Goal: Information Seeking & Learning: Learn about a topic

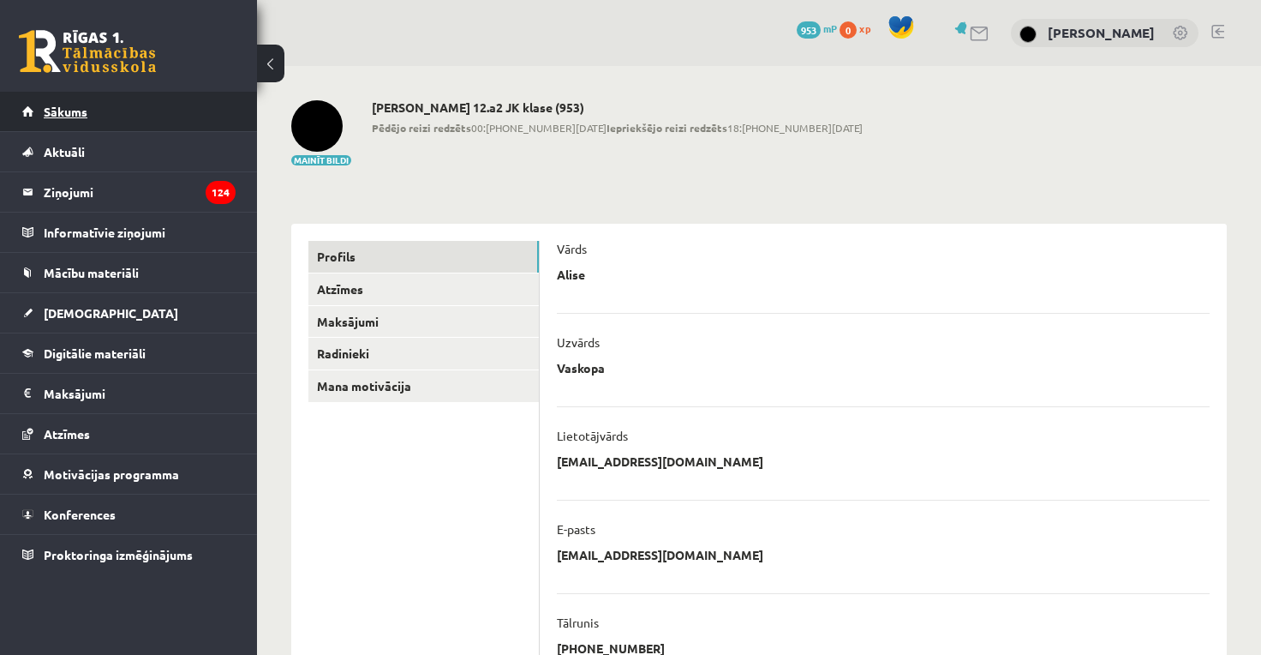
click at [132, 116] on link "Sākums" at bounding box center [128, 111] width 213 height 39
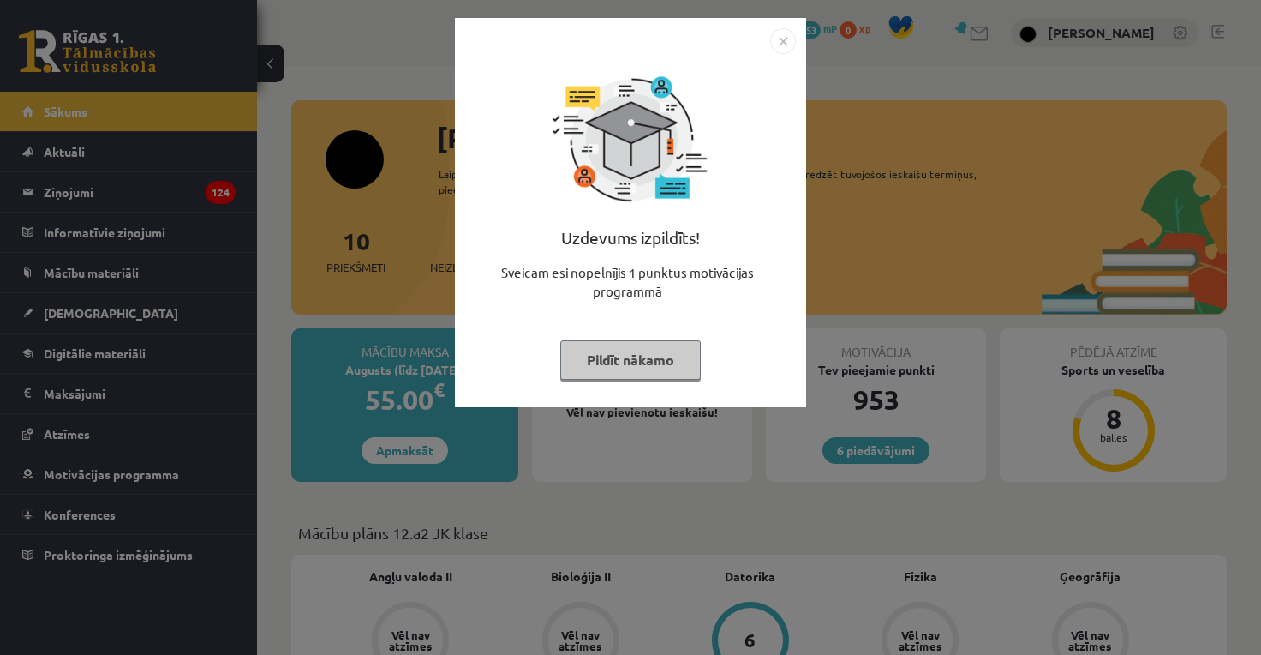
click at [578, 364] on button "Pildīt nākamo" at bounding box center [630, 359] width 141 height 39
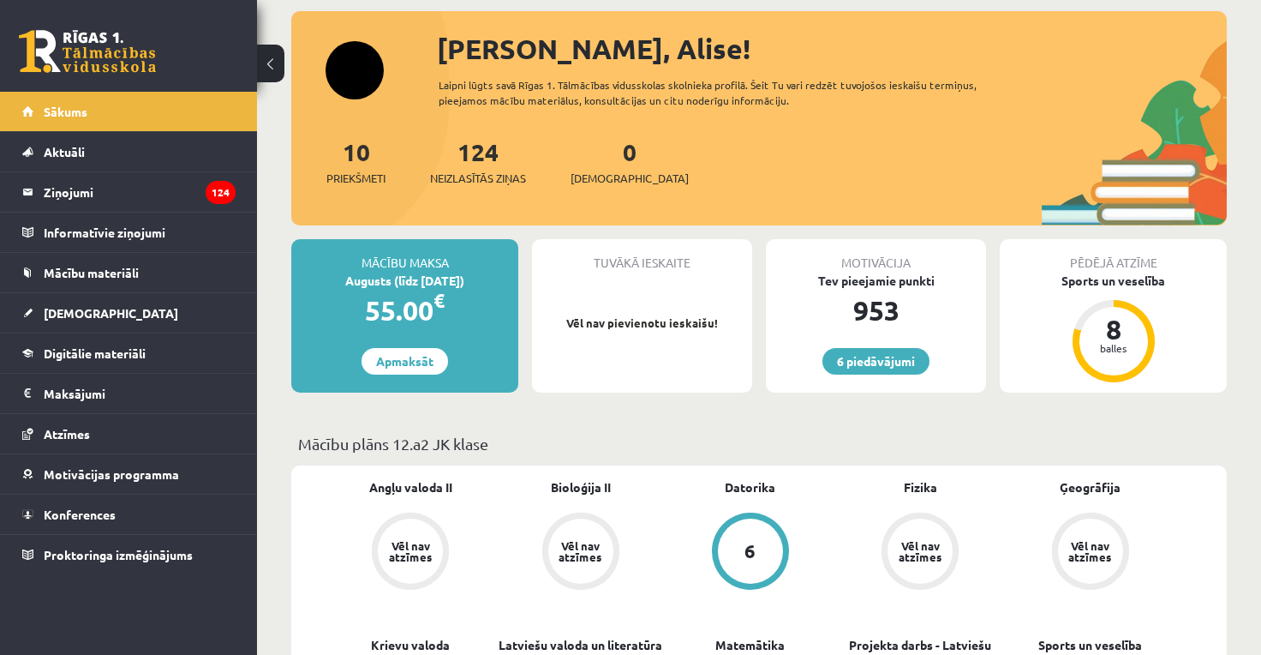
scroll to position [90, 0]
click at [647, 322] on p "Vēl nav pievienotu ieskaišu!" at bounding box center [642, 322] width 203 height 17
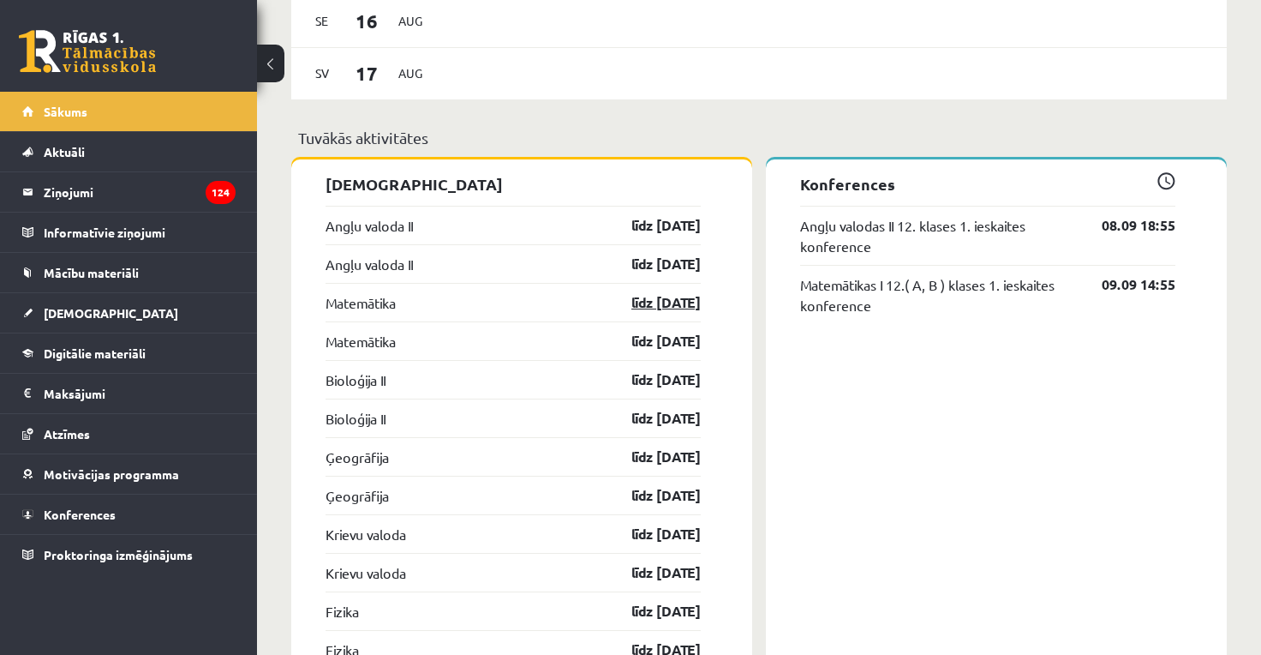
scroll to position [1267, 0]
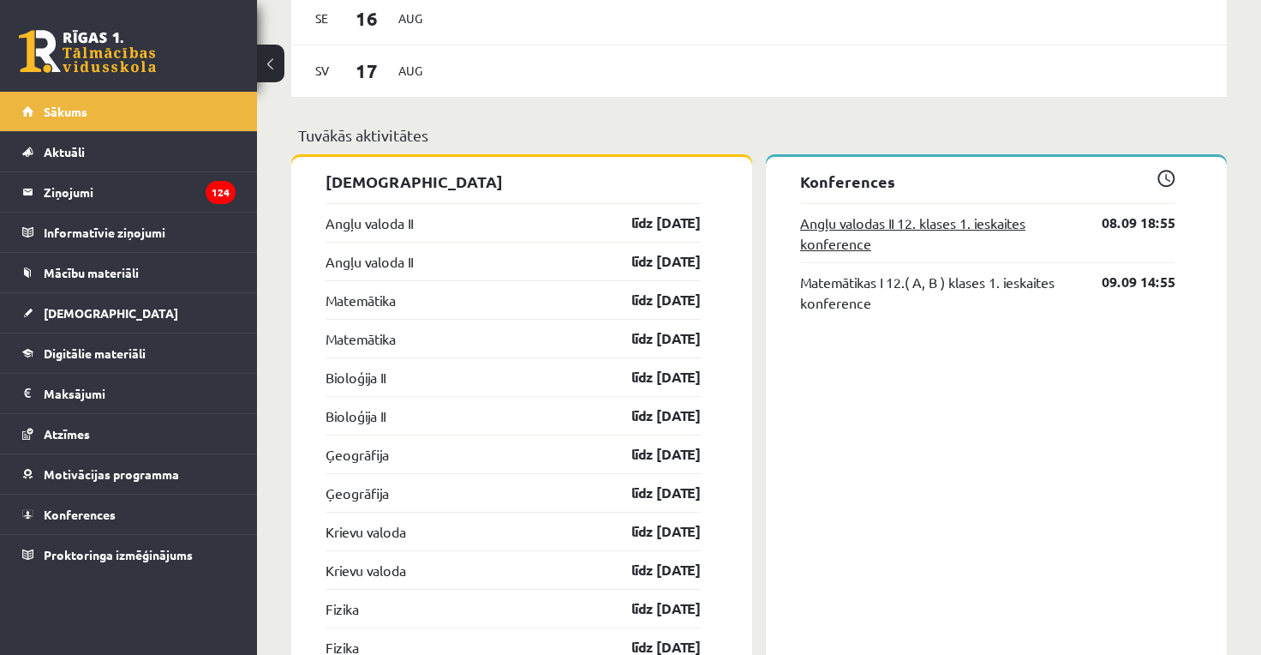
click at [992, 226] on link "Angļu valodas II 12. klases 1. ieskaites konference" at bounding box center [938, 233] width 276 height 41
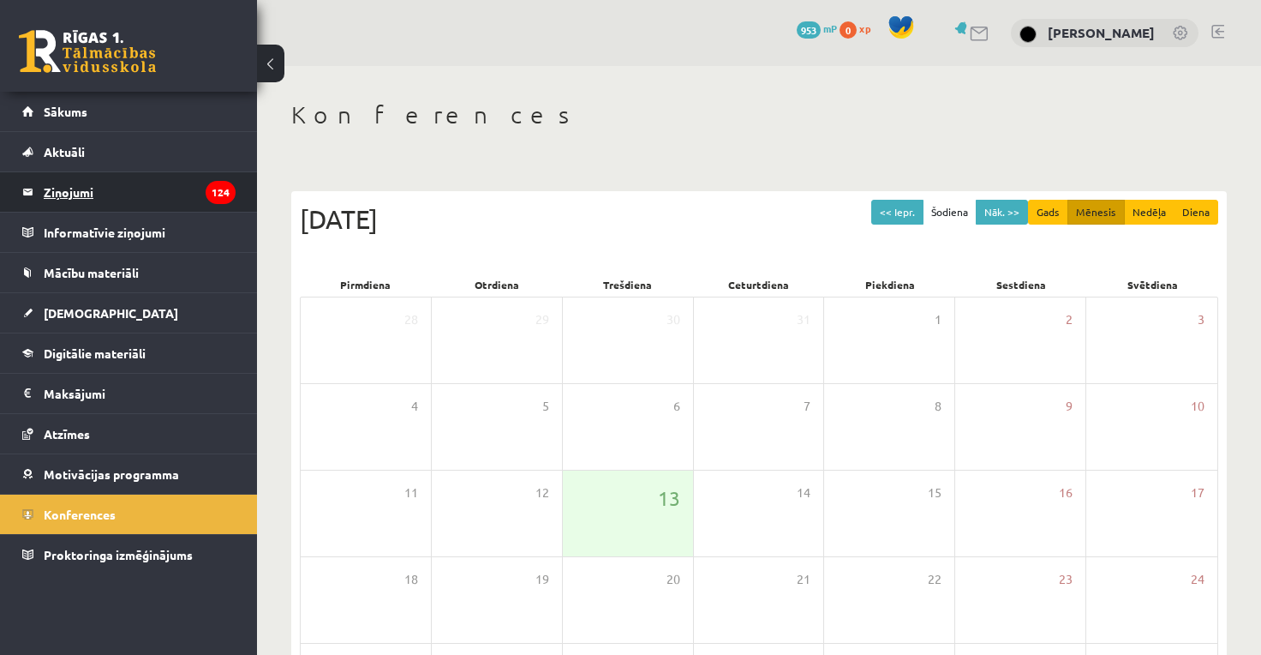
click at [218, 197] on icon "124" at bounding box center [221, 192] width 30 height 23
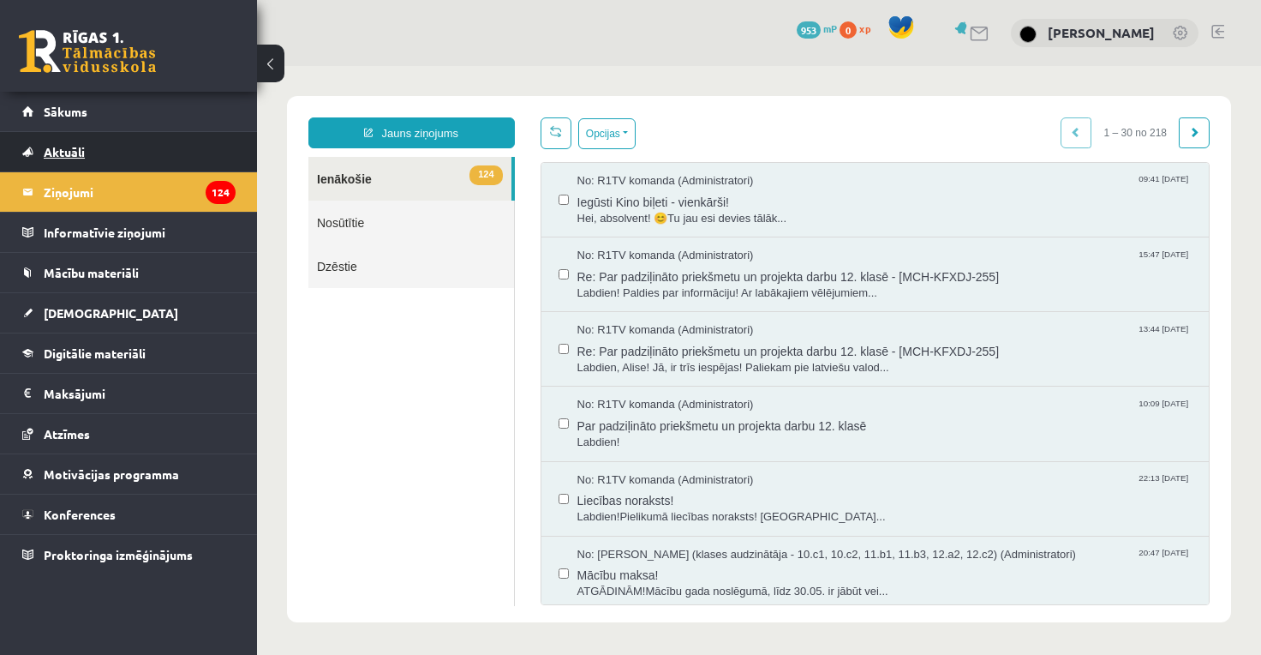
click at [92, 142] on link "Aktuāli" at bounding box center [128, 151] width 213 height 39
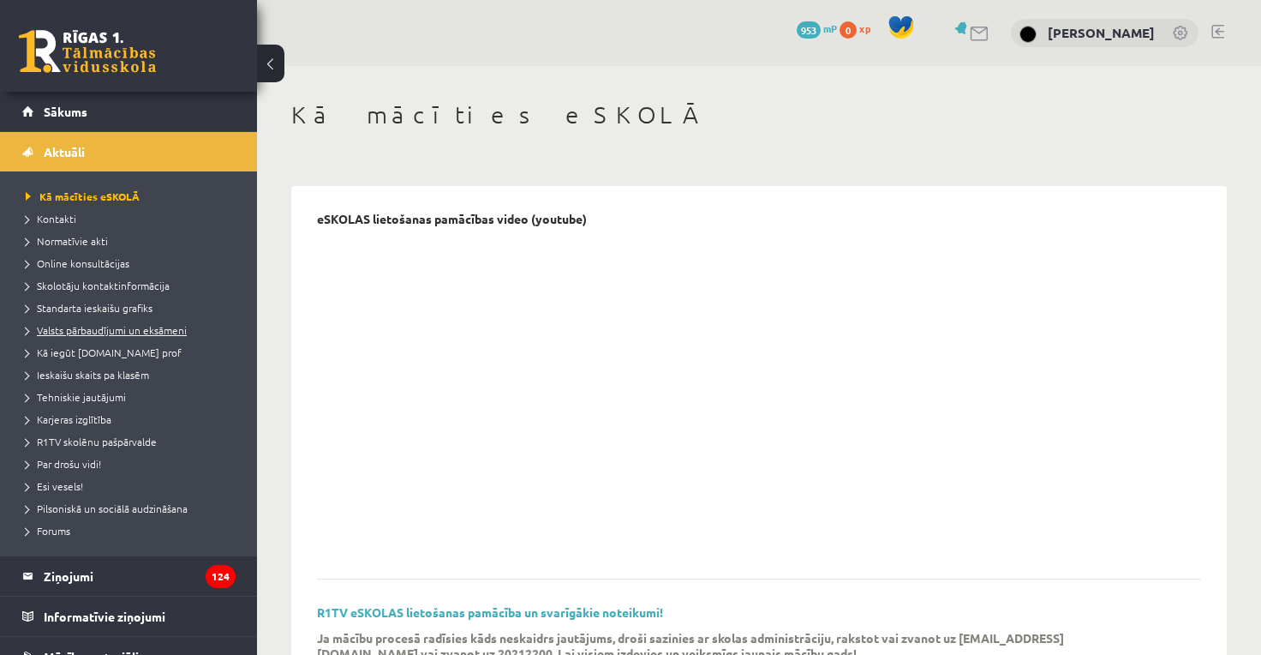
click at [110, 326] on span "Valsts pārbaudījumi un eksāmeni" at bounding box center [106, 330] width 161 height 14
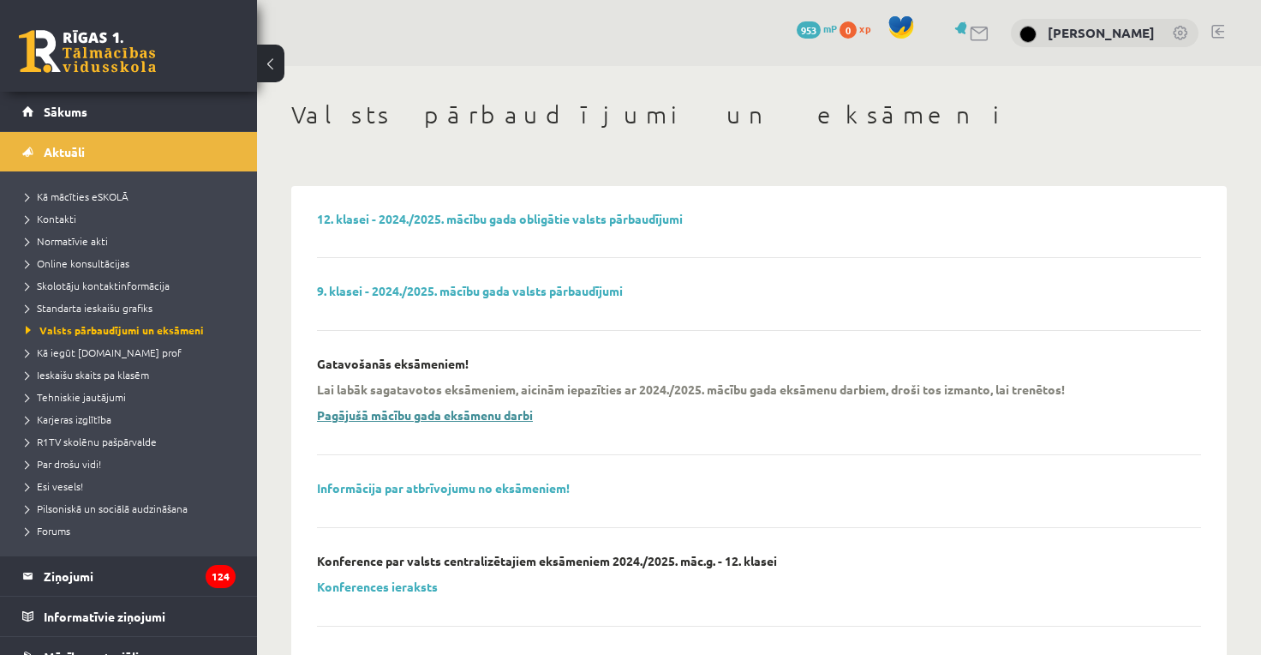
click at [399, 414] on link "Pagājušā mācību gada eksāmenu darbi" at bounding box center [425, 414] width 216 height 15
